Goal: Find contact information: Find contact information

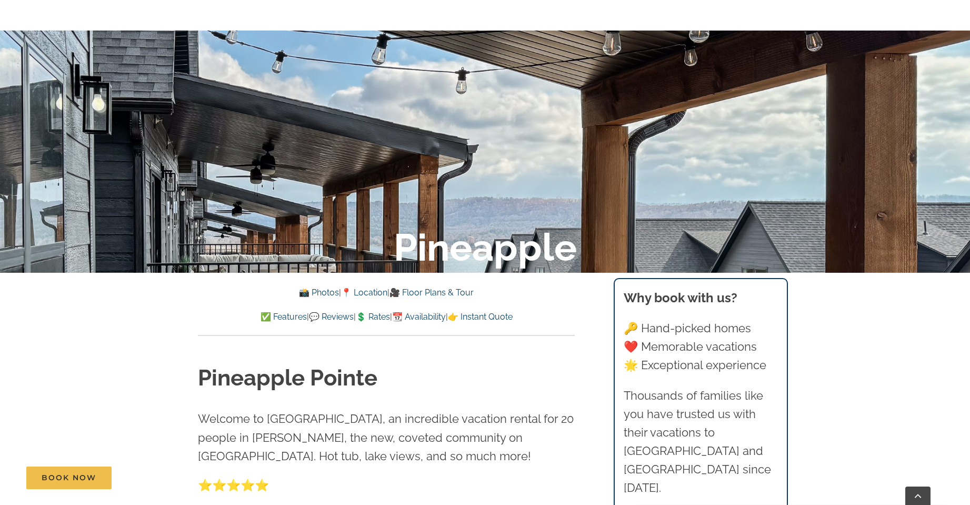
scroll to position [474, 0]
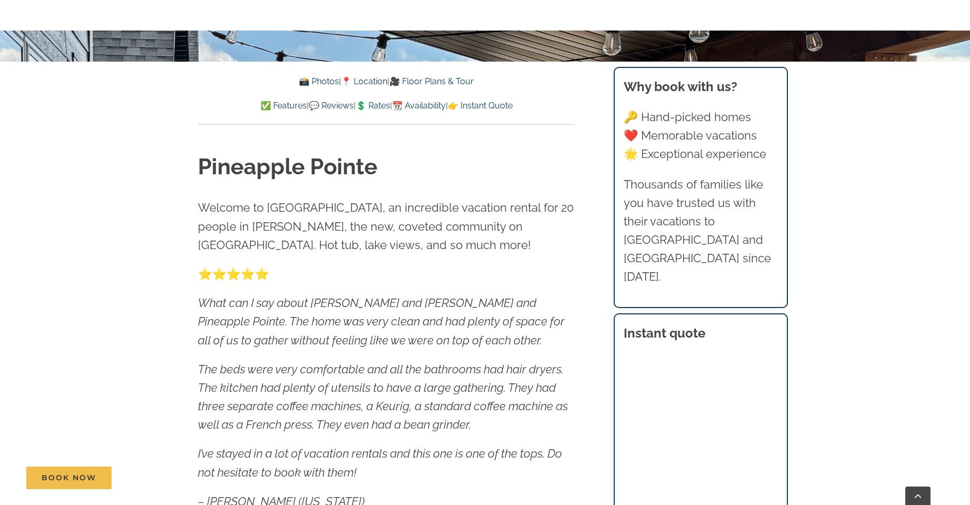
click at [308, 78] on link "📸 Photos" at bounding box center [319, 81] width 40 height 10
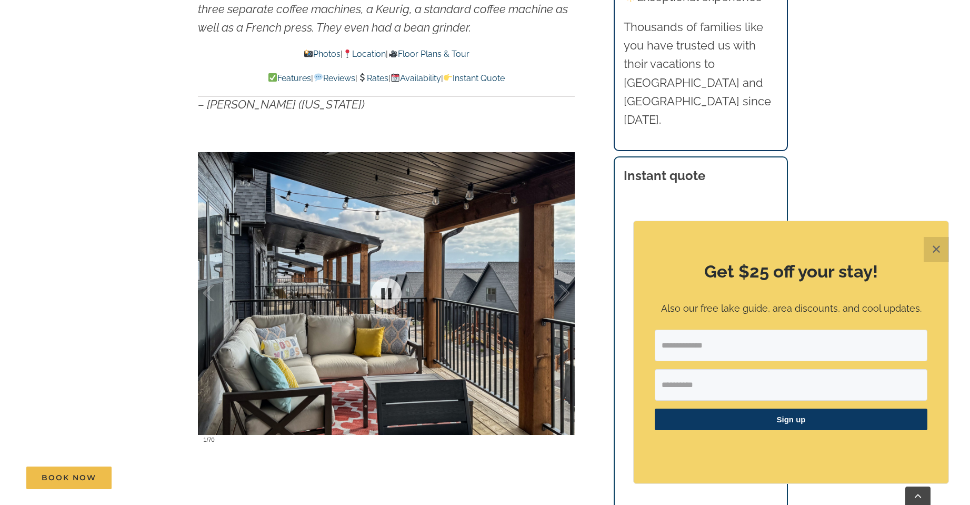
scroll to position [896, 0]
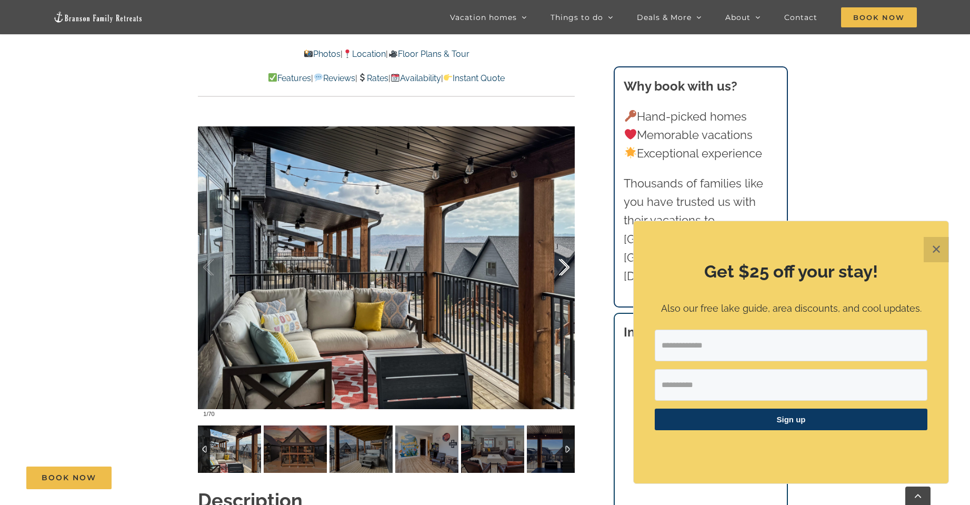
click at [564, 267] on div at bounding box center [553, 267] width 33 height 65
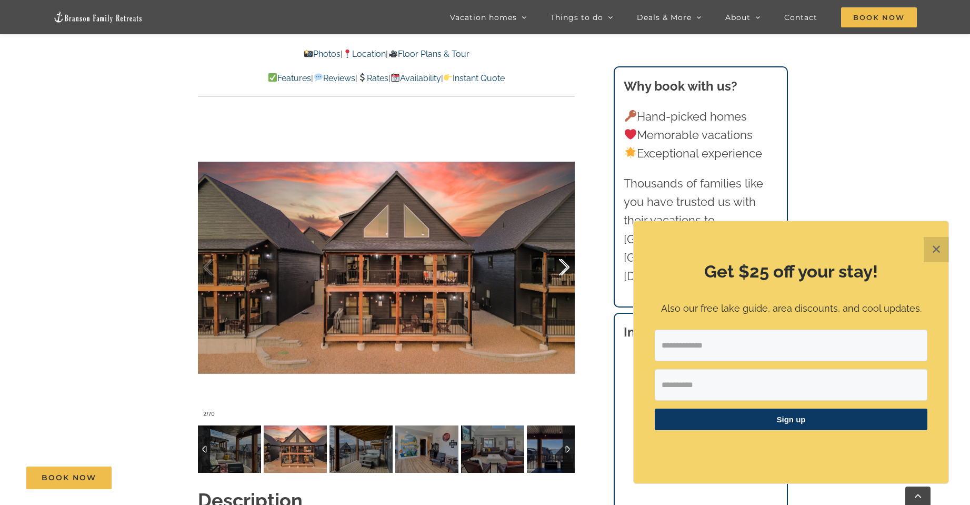
click at [564, 267] on div at bounding box center [553, 267] width 33 height 65
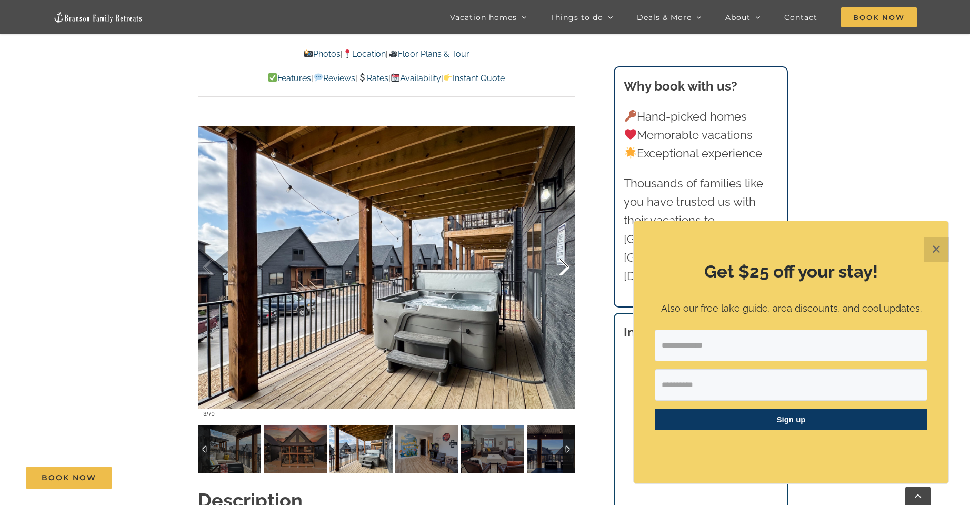
click at [564, 267] on div at bounding box center [553, 267] width 33 height 65
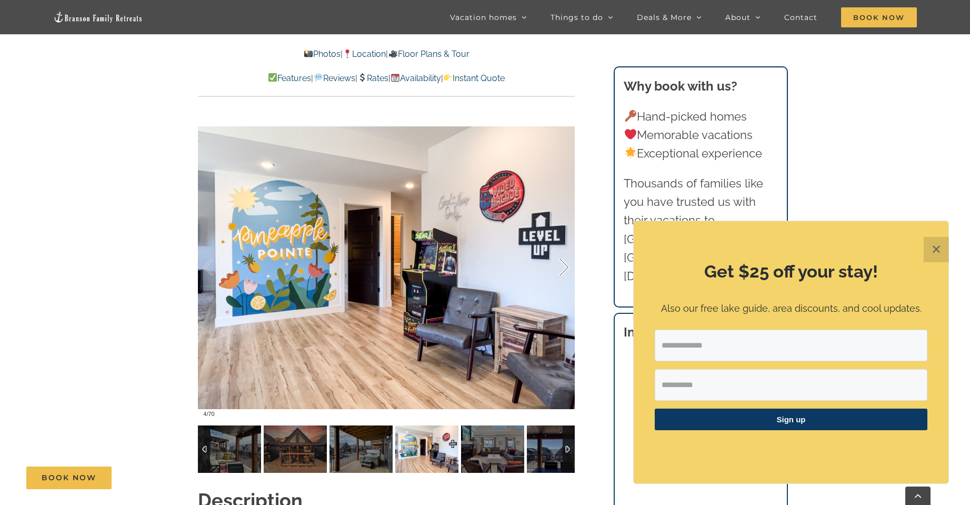
click at [564, 267] on div at bounding box center [553, 267] width 33 height 65
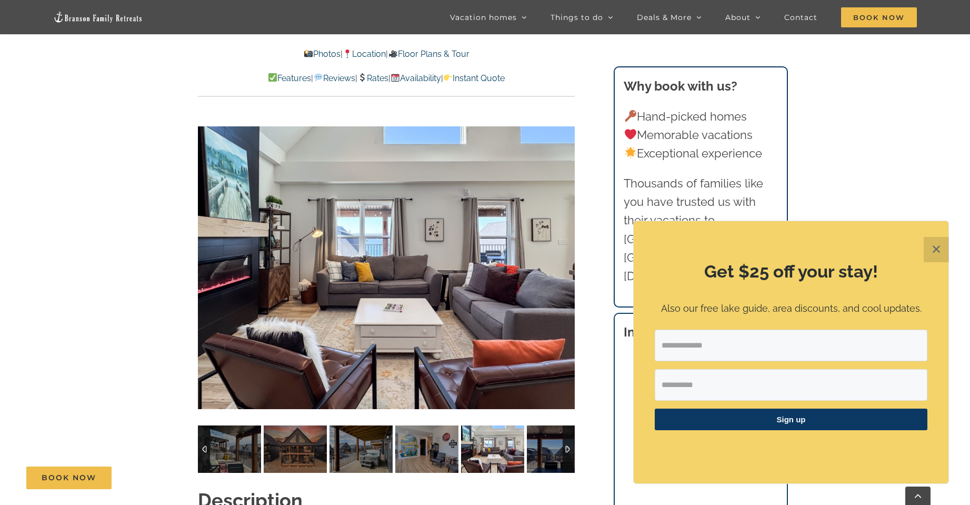
click at [564, 267] on div "5 / 70" at bounding box center [386, 267] width 377 height 309
click at [562, 267] on div at bounding box center [553, 267] width 33 height 65
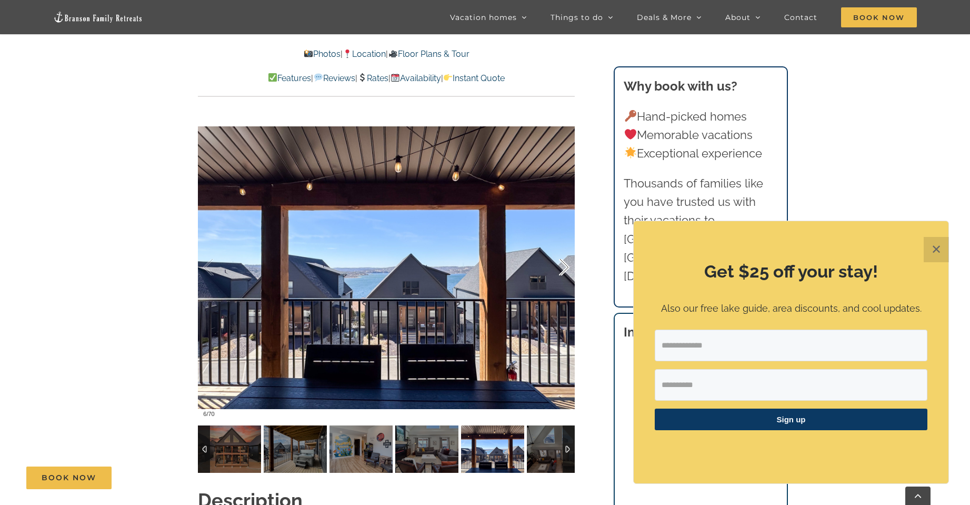
click at [562, 267] on div at bounding box center [553, 267] width 33 height 65
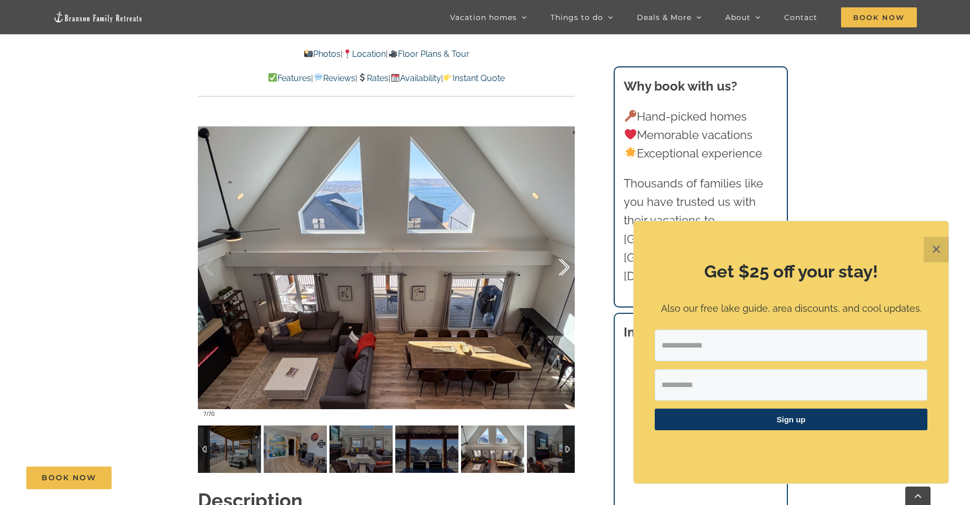
click at [566, 269] on div at bounding box center [553, 267] width 33 height 65
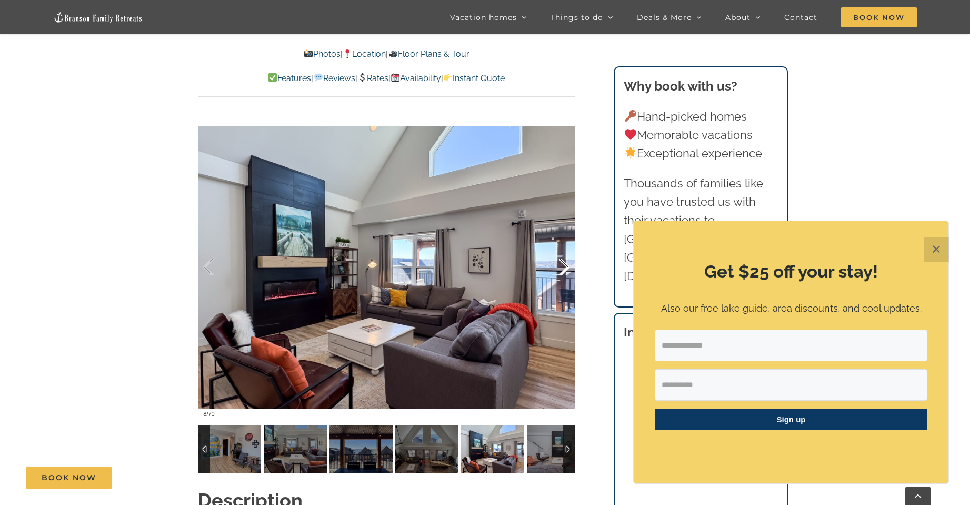
click at [566, 269] on div at bounding box center [553, 267] width 33 height 65
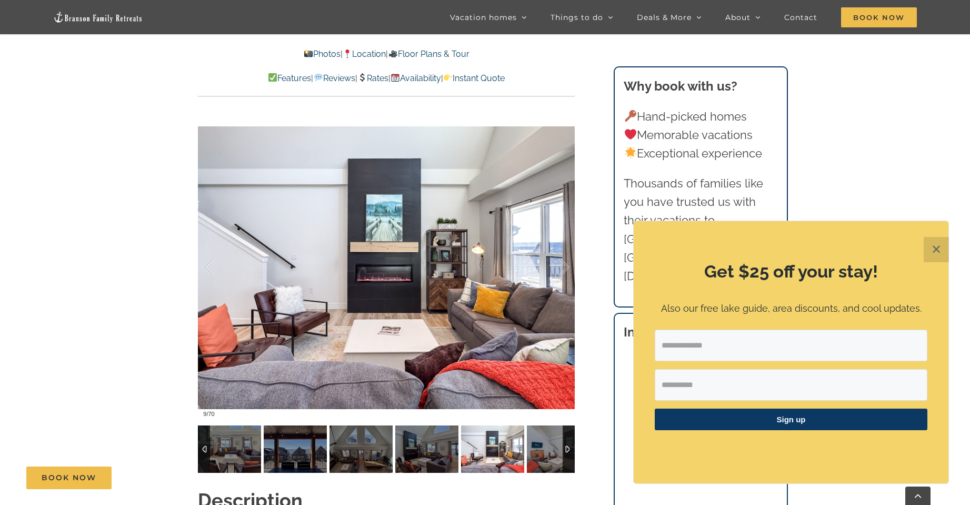
click at [938, 245] on button "✕" at bounding box center [936, 249] width 25 height 25
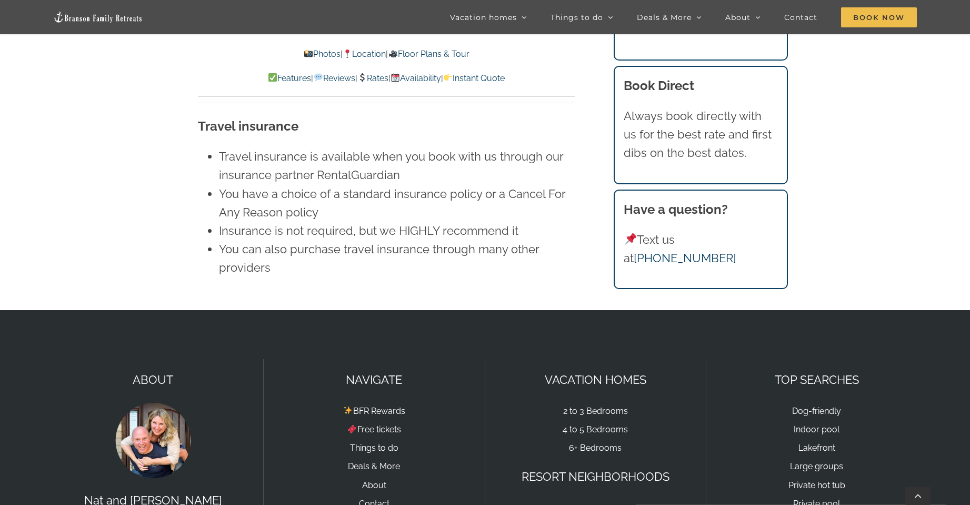
scroll to position [7285, 0]
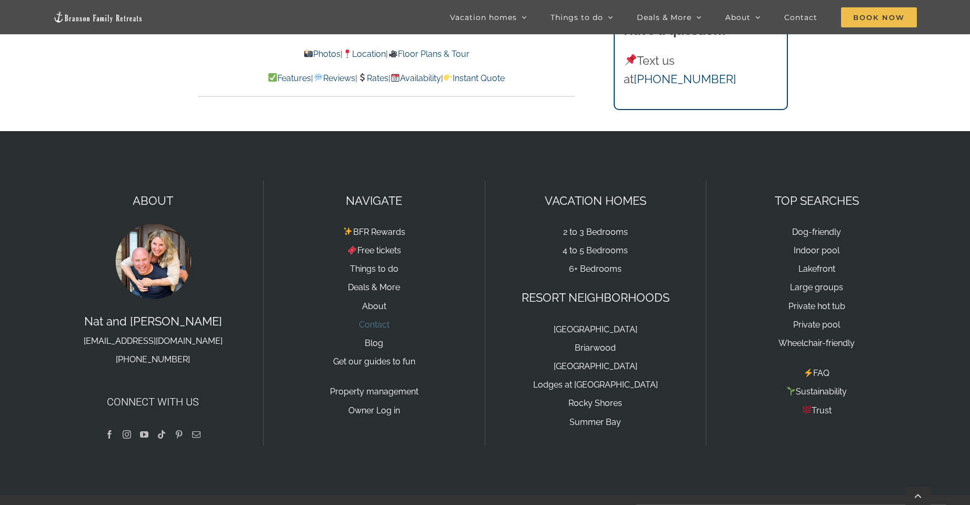
click at [379, 319] on link "Contact" at bounding box center [374, 324] width 31 height 10
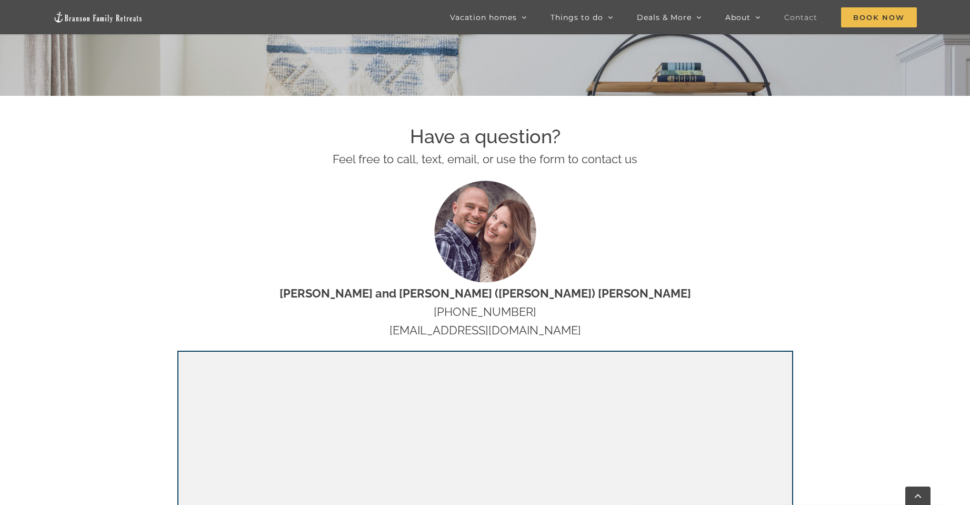
scroll to position [421, 0]
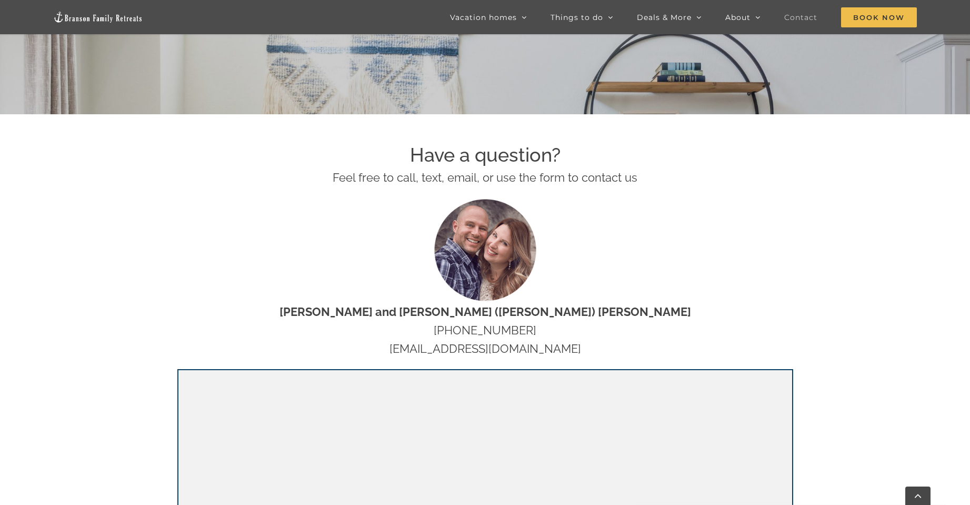
click at [17, 292] on div "Have a question? Feel free to call, text, email, or use the form to contact us …" at bounding box center [485, 431] width 970 height 635
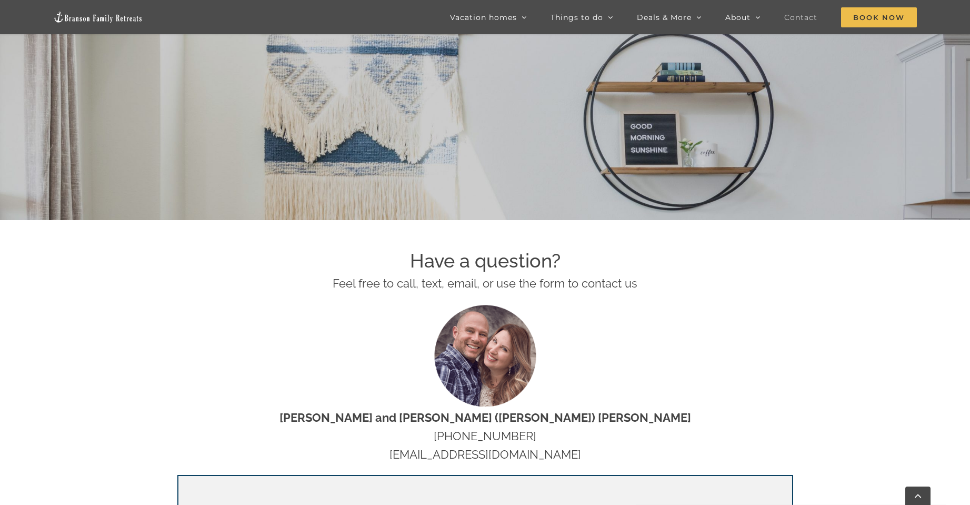
scroll to position [409, 0]
